Goal: Information Seeking & Learning: Learn about a topic

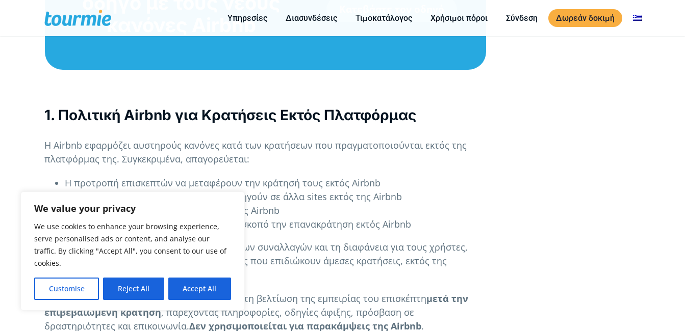
scroll to position [811, 0]
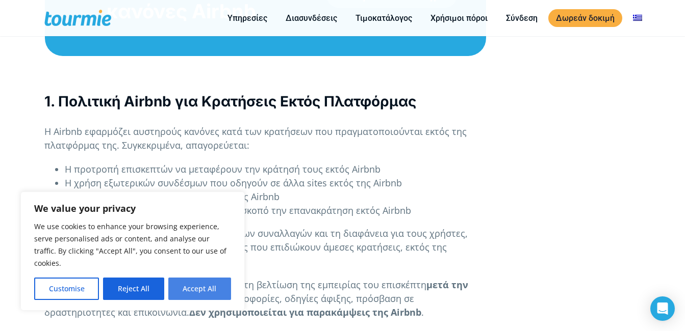
click at [193, 289] on button "Accept All" at bounding box center [199, 289] width 63 height 22
checkbox input "true"
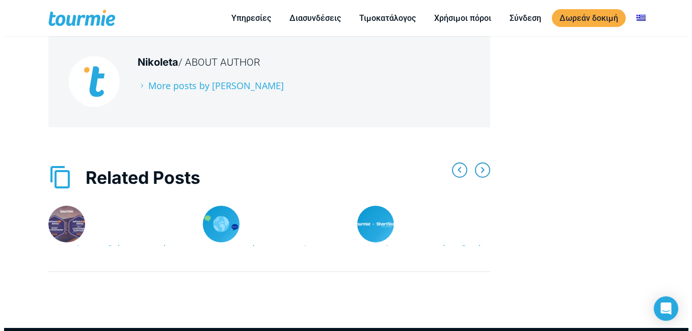
scroll to position [2950, 0]
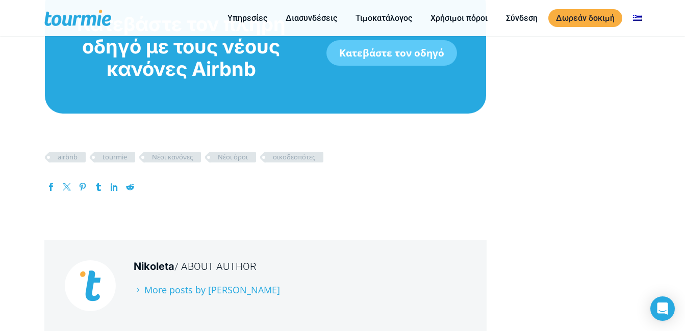
scroll to position [2748, 0]
